Goal: Task Accomplishment & Management: Manage account settings

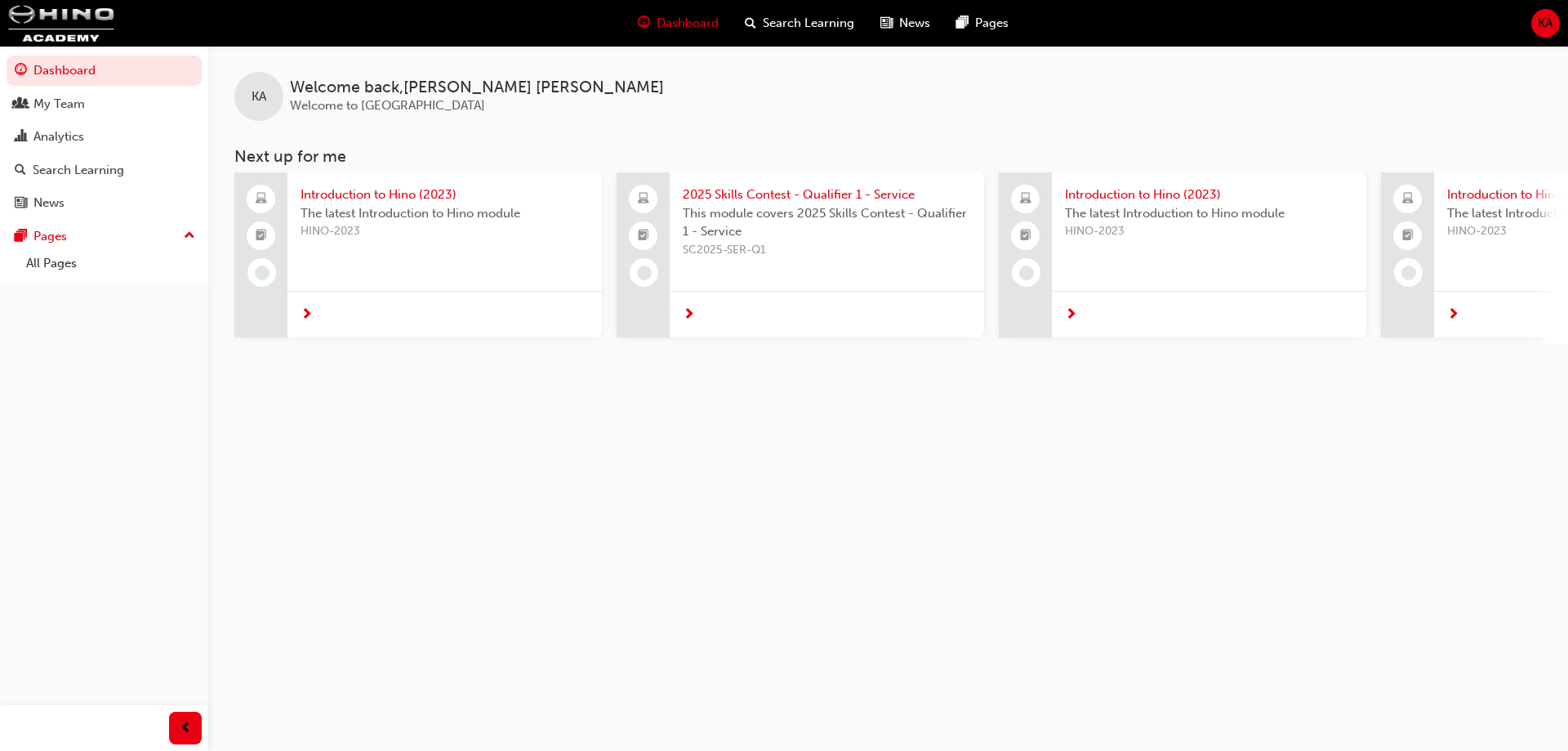
drag, startPoint x: 1560, startPoint y: 14, endPoint x: 1547, endPoint y: 16, distance: 13.2
click at [1559, 14] on div "Dashboard Search Learning News Pages KA" at bounding box center [784, 23] width 1568 height 47
click at [1546, 15] on span "KA" at bounding box center [1545, 23] width 15 height 19
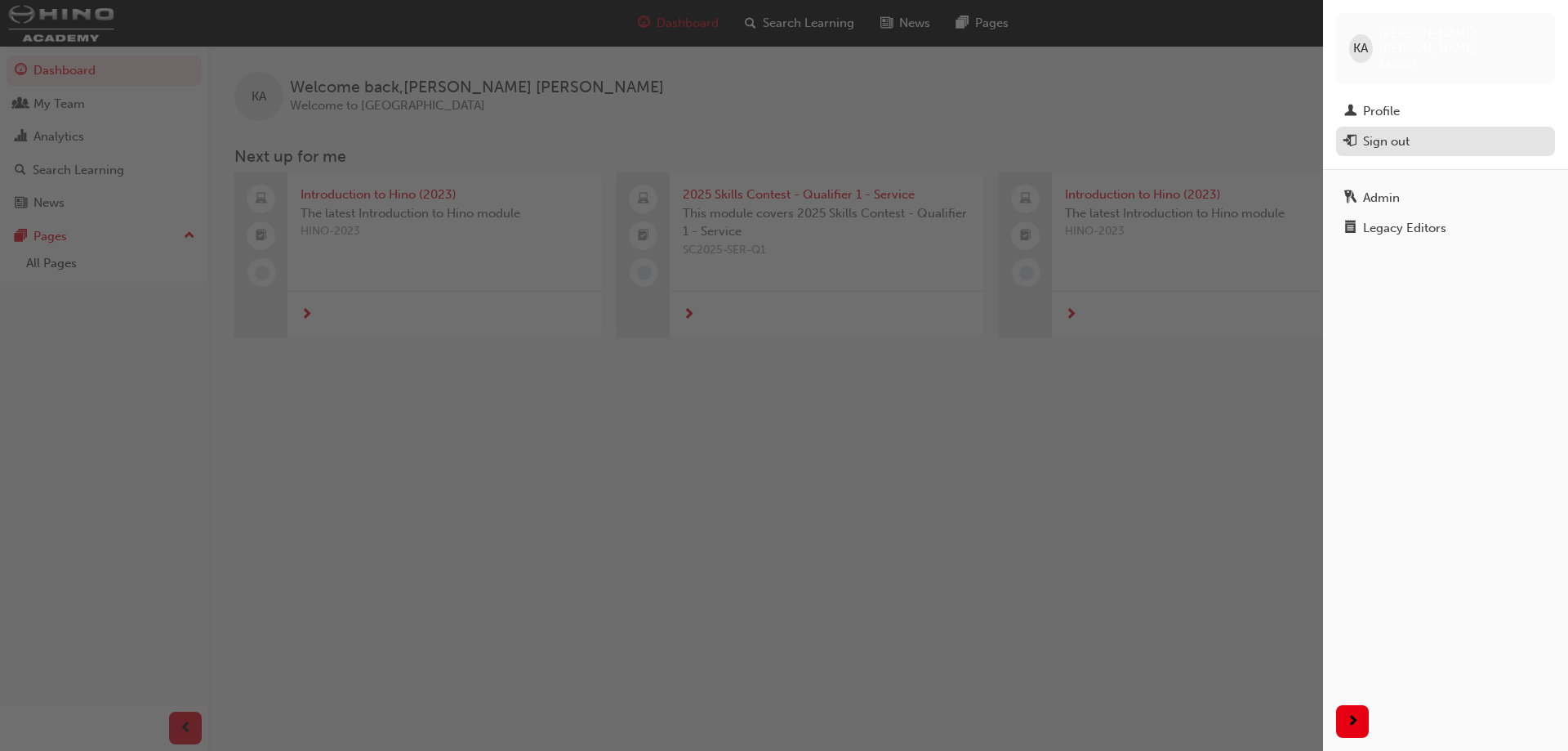
click at [1408, 134] on div "Sign out" at bounding box center [1387, 142] width 47 height 19
